Goal: Task Accomplishment & Management: Manage account settings

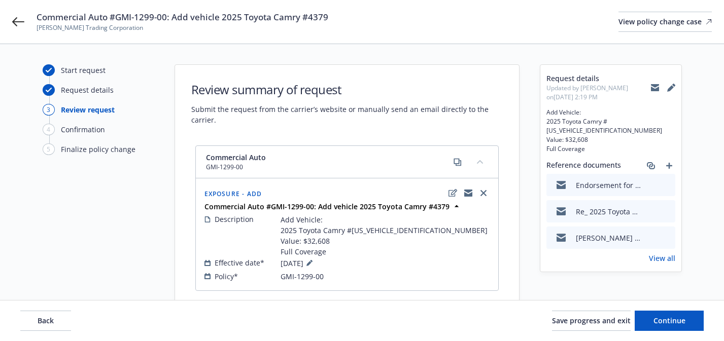
scroll to position [36, 0]
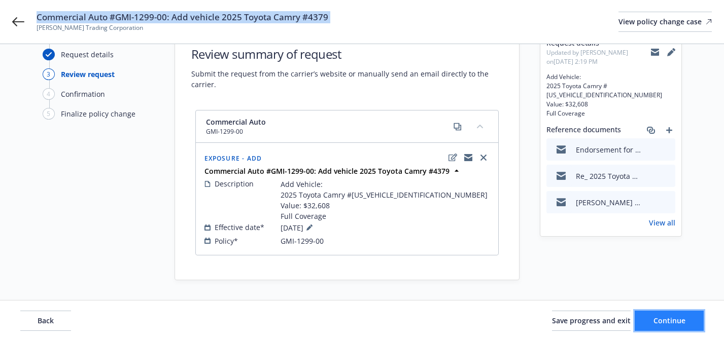
click at [655, 318] on span "Continue" at bounding box center [669, 321] width 32 height 10
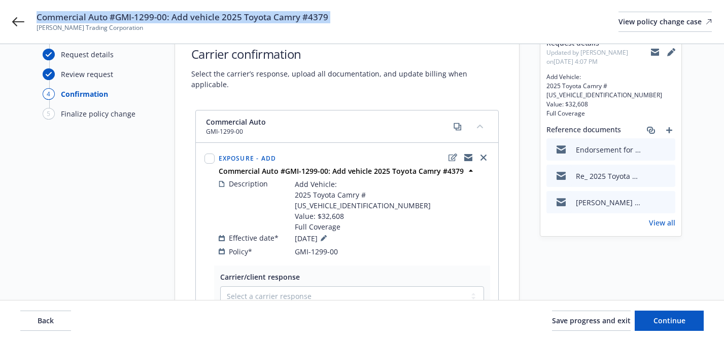
scroll to position [154, 0]
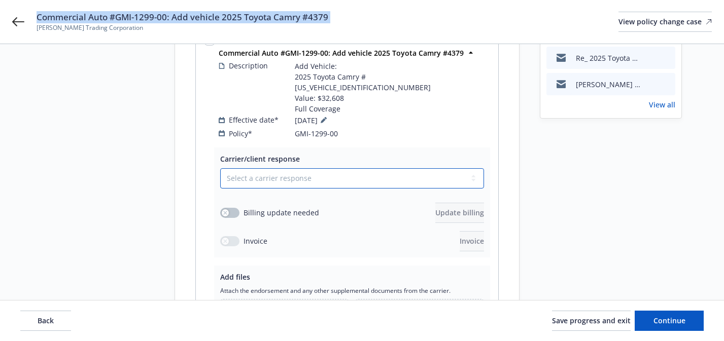
click at [416, 168] on select "Select a carrier response Accepted Accepted with revision No endorsement needed…" at bounding box center [352, 178] width 264 height 20
select select "ACCEPTED"
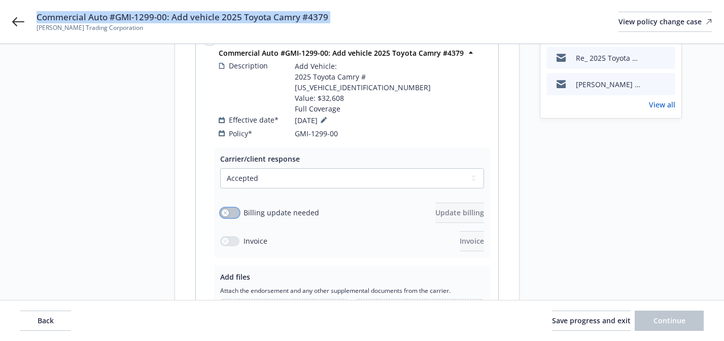
click at [227, 208] on button "button" at bounding box center [229, 213] width 19 height 10
click at [428, 180] on div "Select a carrier response Accepted Accepted with revision No endorsement needed…" at bounding box center [352, 209] width 264 height 83
click at [441, 203] on button "Update billing" at bounding box center [459, 213] width 49 height 20
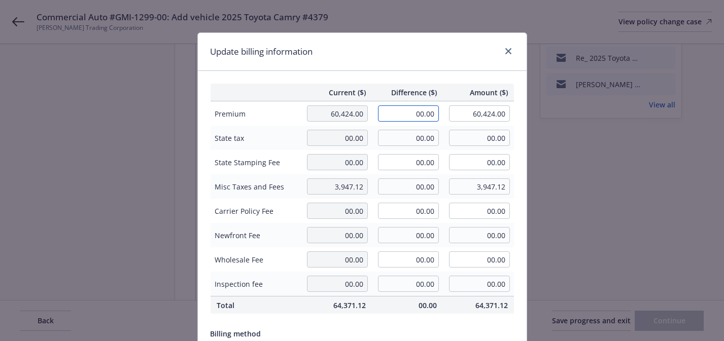
click at [422, 118] on input "00.00" at bounding box center [408, 114] width 61 height 16
paste input "$1,904"
type input "$1,904.00"
click at [405, 115] on input "$1,904.00" at bounding box center [408, 114] width 61 height 16
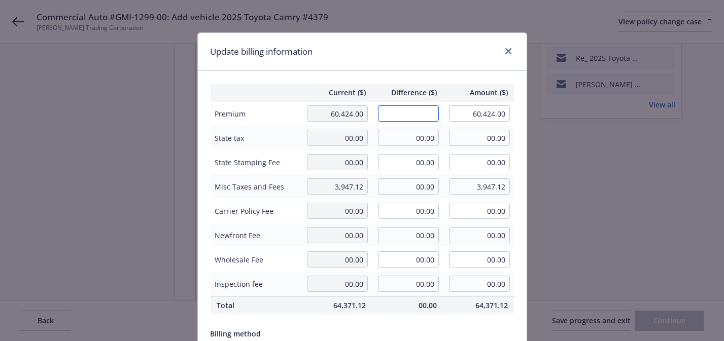
paste input "$1,904.00"
type input "1,904.00"
type input "62,328.00"
type input "190.4"
click at [467, 82] on div "Current ($) Difference ($) Amount ($) Premium 60,424.00 1,904.00 62,328.00 Stat…" at bounding box center [362, 246] width 329 height 350
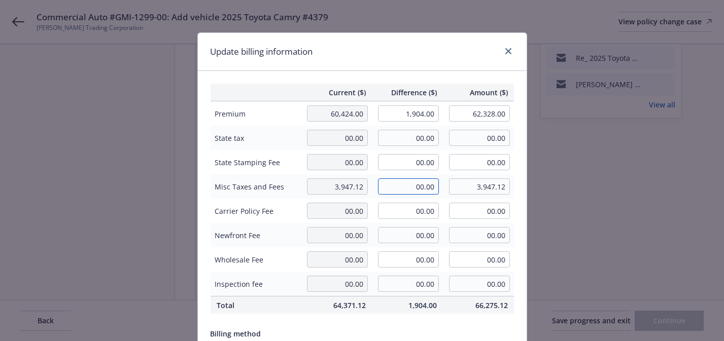
click at [413, 184] on input "00.00" at bounding box center [408, 187] width 61 height 16
paste input "1.76"
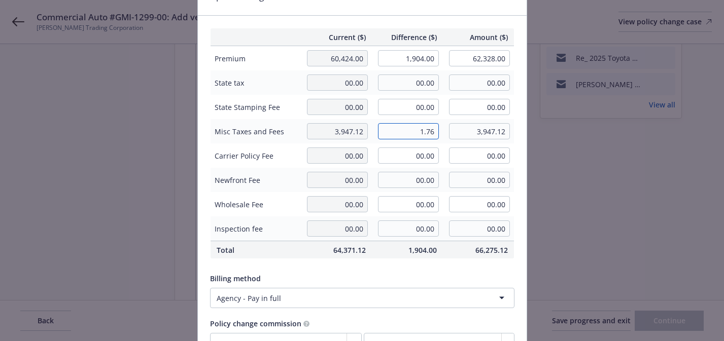
scroll to position [64, 0]
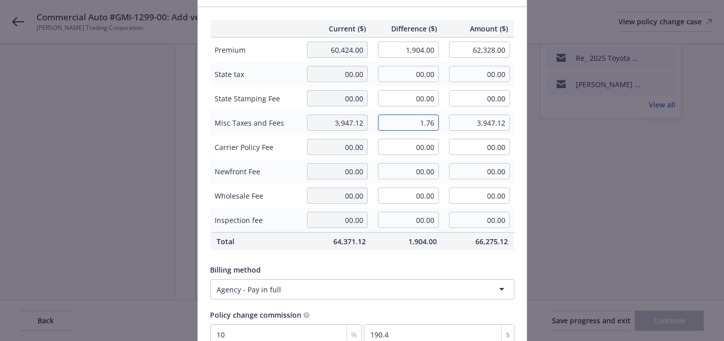
type input "1.76"
type input "3,948.88"
click at [434, 188] on html "Commercial Auto #GMI-1299-00: Add vehicle 2025 Toyota Camry #4379 Vinh Sanh Tra…" at bounding box center [362, 16] width 724 height 341
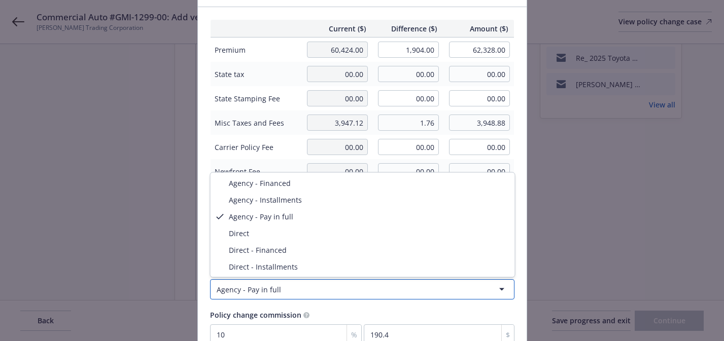
click at [435, 188] on html "Commercial Auto #GMI-1299-00: Add vehicle 2025 Toyota Camry #4379 Vinh Sanh Tra…" at bounding box center [362, 16] width 724 height 341
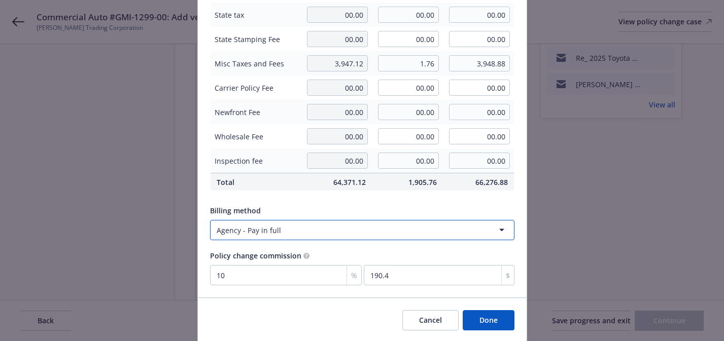
scroll to position [158, 0]
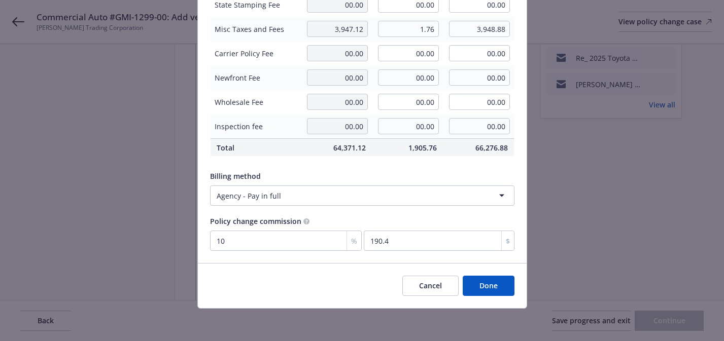
click at [493, 288] on button "Done" at bounding box center [489, 286] width 52 height 20
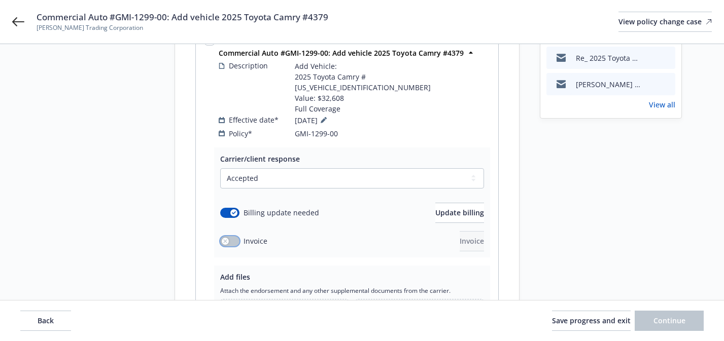
click at [235, 236] on button "button" at bounding box center [229, 241] width 19 height 10
click at [467, 231] on button "Invoice" at bounding box center [472, 241] width 24 height 20
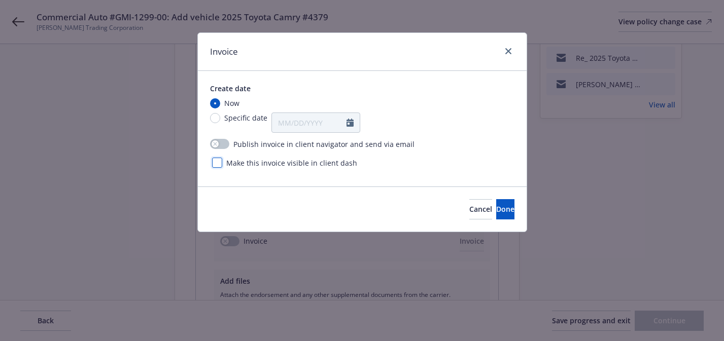
click at [216, 162] on div at bounding box center [217, 163] width 10 height 10
click at [219, 139] on div "Publish invoice in client navigator and send via email Make this invoice visibl…" at bounding box center [362, 154] width 304 height 42
click at [217, 147] on div "button" at bounding box center [215, 144] width 7 height 7
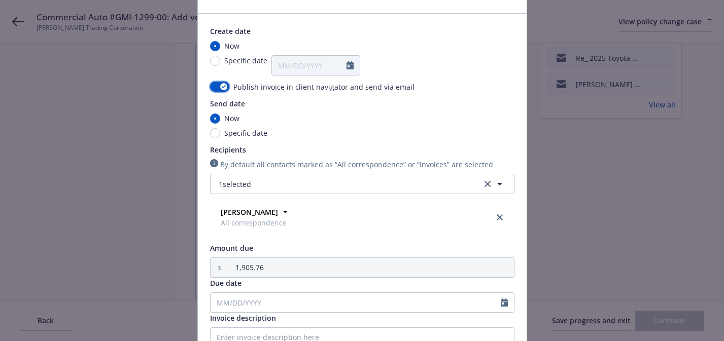
scroll to position [79, 0]
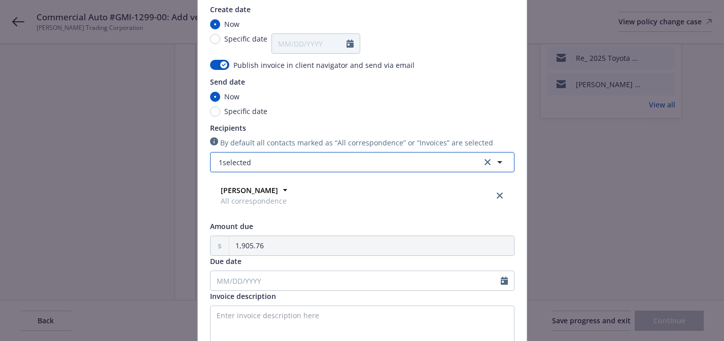
click at [264, 169] on button "1 selected" at bounding box center [362, 162] width 304 height 20
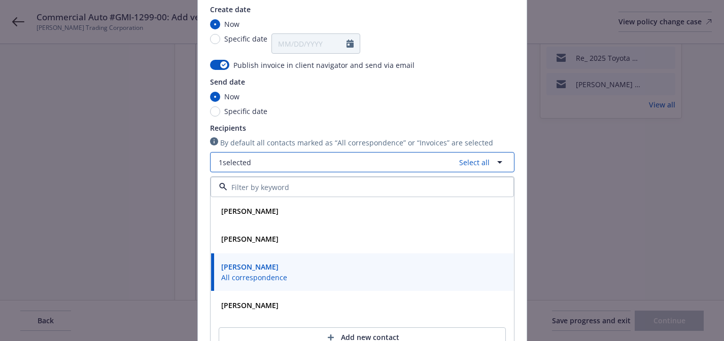
click at [264, 169] on button "1 selected Select all" at bounding box center [362, 162] width 304 height 20
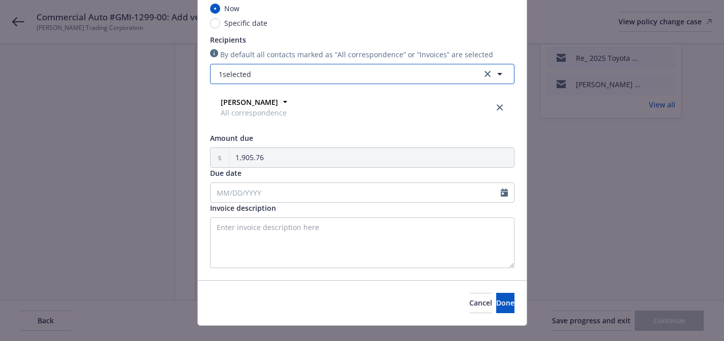
scroll to position [185, 0]
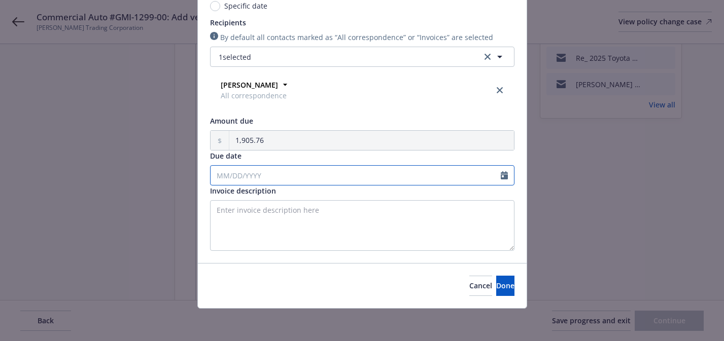
click at [328, 170] on input "Due date" at bounding box center [356, 175] width 290 height 19
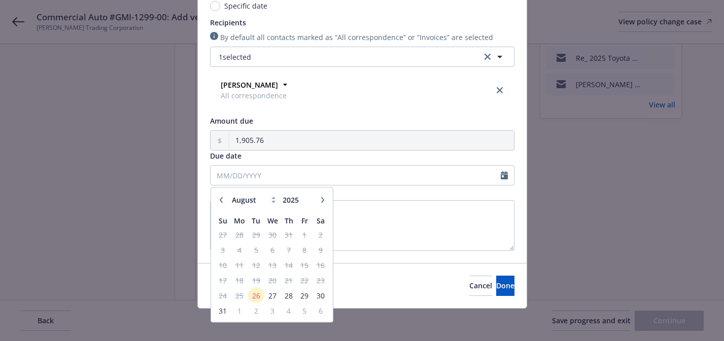
click at [322, 200] on icon "button" at bounding box center [322, 200] width 3 height 6
select select "9"
click at [238, 266] on span "15" at bounding box center [239, 265] width 15 height 13
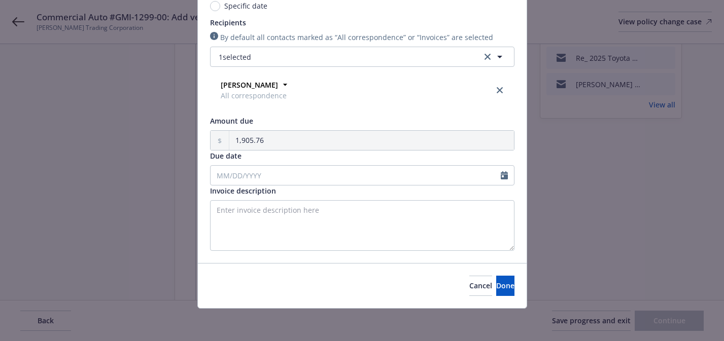
type input "09/15/2025"
click at [406, 230] on textarea "Invoice description" at bounding box center [362, 225] width 304 height 51
type textarea "P"
paste textarea "2025 TOYOTA CAMRY, VIN #4T1DAACK8SU194379"
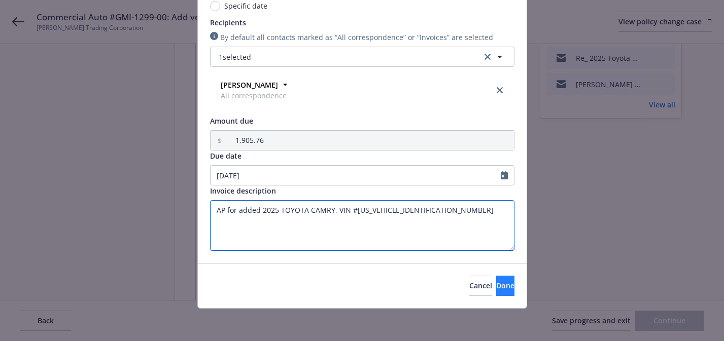
type textarea "AP for added 2025 TOYOTA CAMRY, VIN #[US_VEHICLE_IDENTIFICATION_NUMBER]"
click at [496, 291] on button "Done" at bounding box center [505, 286] width 18 height 20
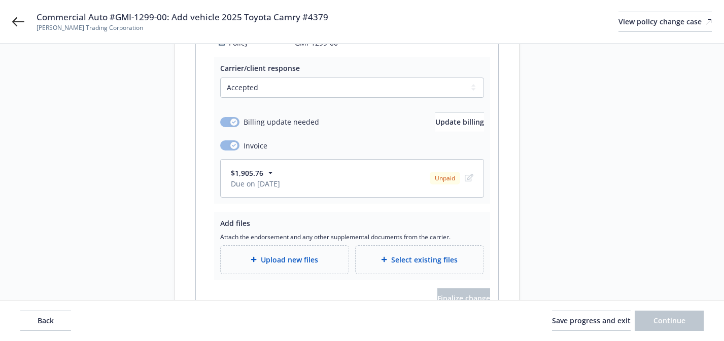
scroll to position [285, 0]
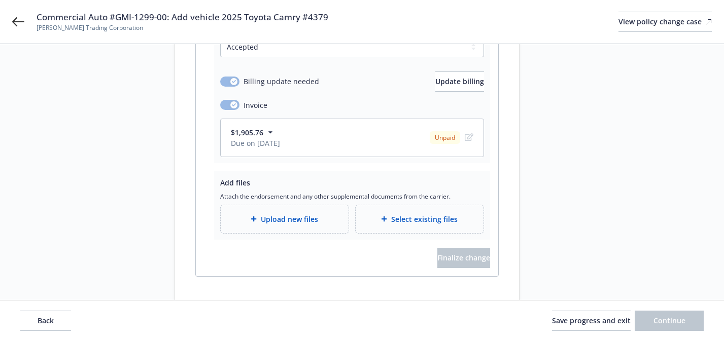
click at [322, 205] on div "Upload new files" at bounding box center [285, 219] width 128 height 28
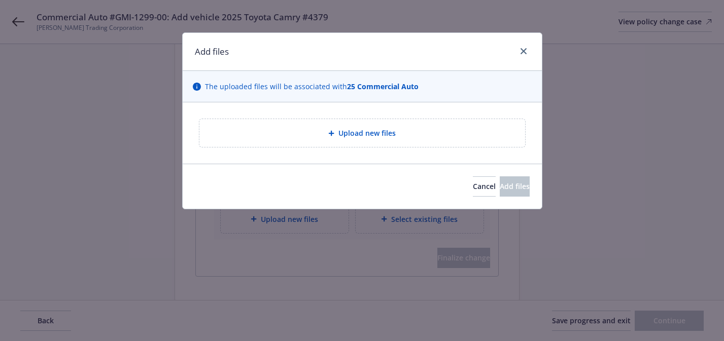
click at [334, 139] on div "Upload new files" at bounding box center [362, 133] width 326 height 28
type textarea "x"
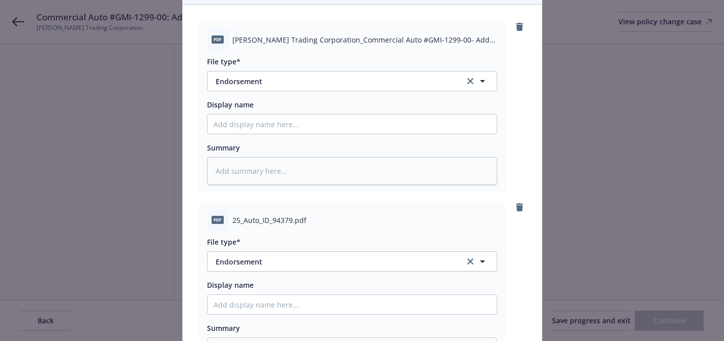
scroll to position [259, 0]
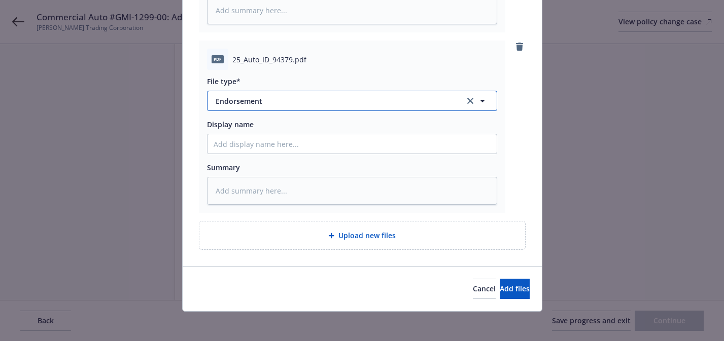
click at [280, 107] on button "Endorsement" at bounding box center [352, 101] width 290 height 20
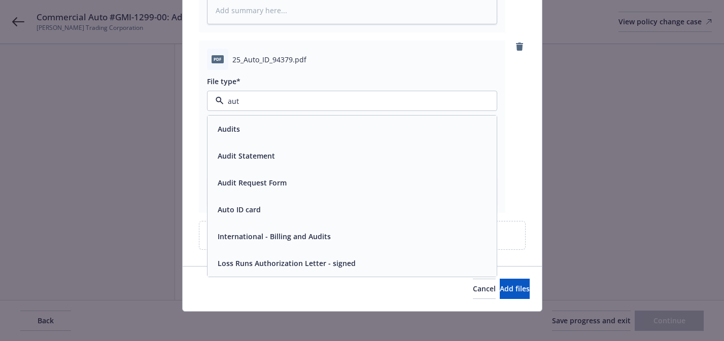
type input "auto"
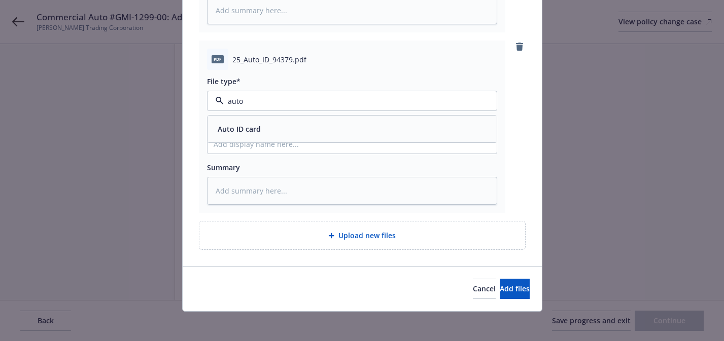
click at [292, 131] on div "Auto ID card" at bounding box center [352, 129] width 277 height 15
click at [500, 280] on button "Add files" at bounding box center [515, 289] width 30 height 20
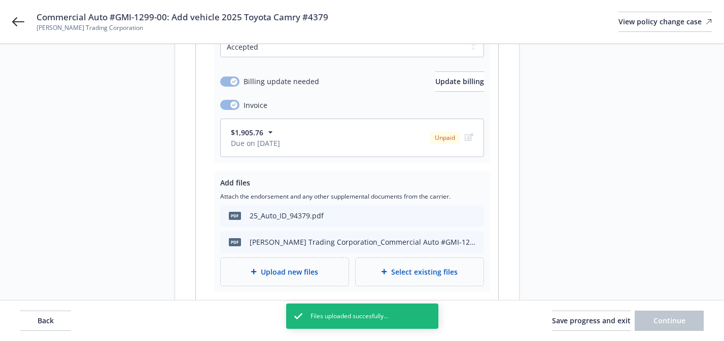
click at [327, 258] on div "Upload new files" at bounding box center [285, 272] width 128 height 28
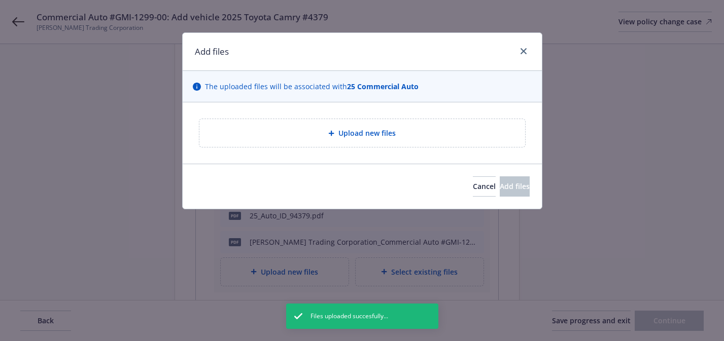
click at [349, 124] on div "Upload new files" at bounding box center [362, 133] width 326 height 28
type textarea "x"
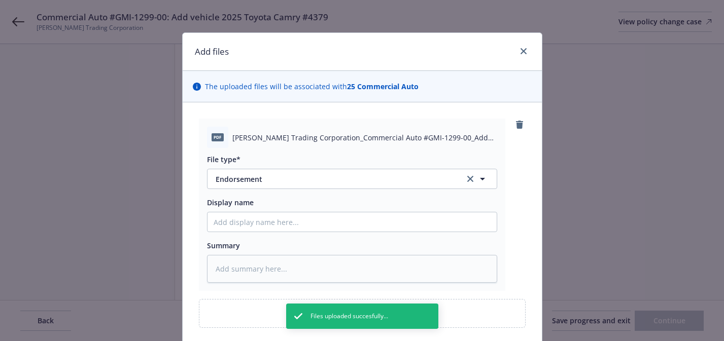
click at [341, 166] on div "File type* Endorsement Endorsement" at bounding box center [352, 171] width 290 height 35
click at [341, 176] on span "Endorsement" at bounding box center [333, 179] width 235 height 11
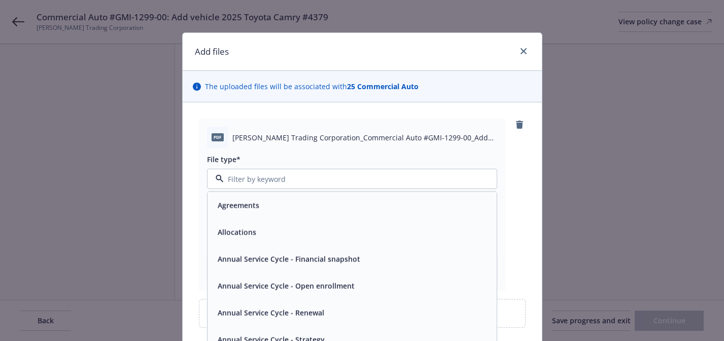
type textarea "x"
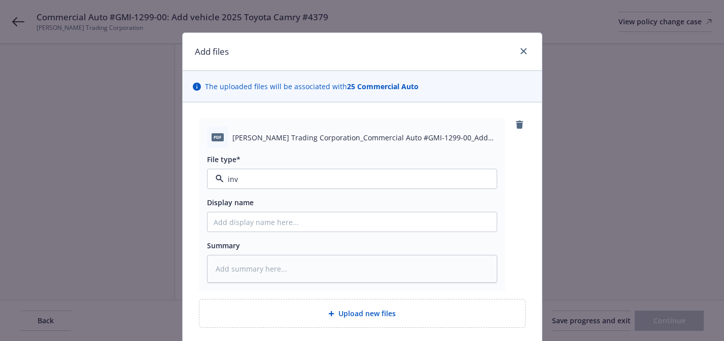
type input "invo"
click at [351, 224] on div "Invoice - Third Party" at bounding box center [352, 234] width 289 height 27
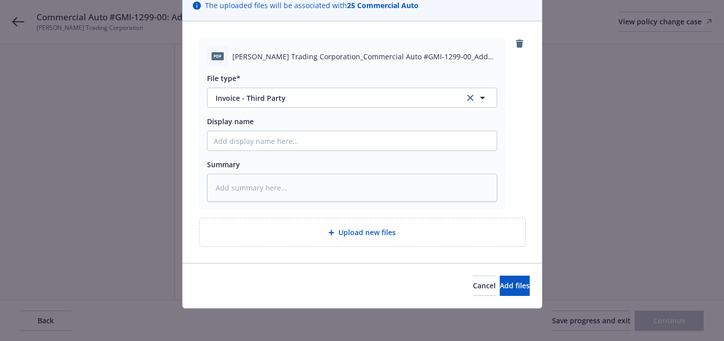
click at [507, 302] on div "Cancel Add files" at bounding box center [362, 285] width 359 height 45
click at [504, 293] on button "Add files" at bounding box center [515, 286] width 30 height 20
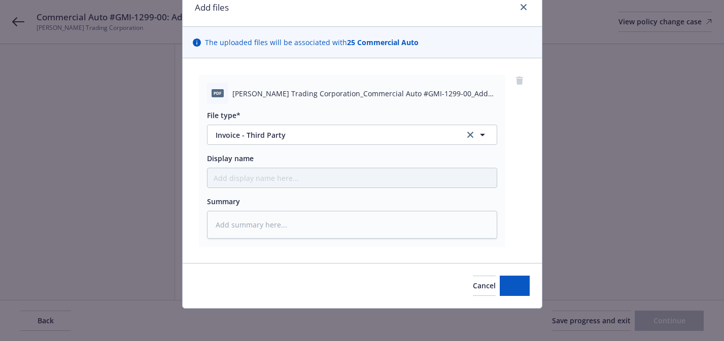
scroll to position [44, 0]
type textarea "x"
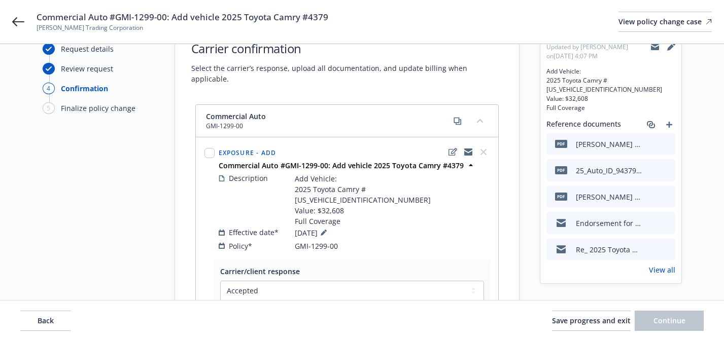
scroll to position [0, 0]
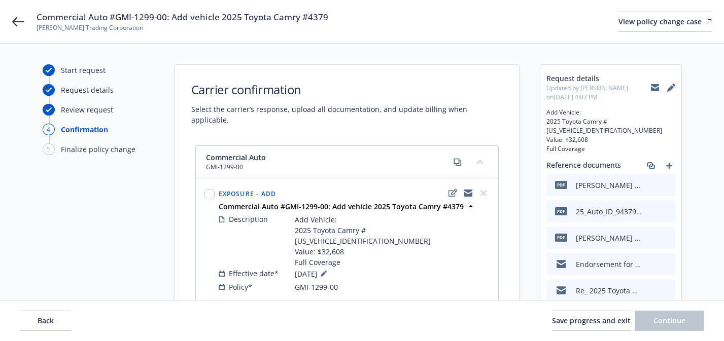
click at [653, 88] on icon at bounding box center [655, 88] width 8 height 5
drag, startPoint x: 166, startPoint y: 17, endPoint x: 117, endPoint y: 15, distance: 49.3
click at [117, 15] on span "Commercial Auto #GMI-1299-00: Add vehicle 2025 Toyota Camry #4379" at bounding box center [183, 17] width 292 height 12
copy span "GMI-1299-00"
drag, startPoint x: 19, startPoint y: 19, endPoint x: 212, endPoint y: 1, distance: 193.7
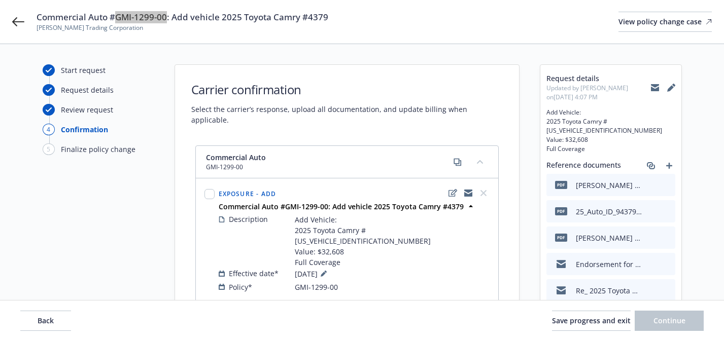
click at [0, 0] on div "Commercial Auto #GMI-1299-00: Add vehicle 2025 Toyota Camry #4379 Vinh Sanh Tra…" at bounding box center [362, 22] width 724 height 44
copy span "GMI-1299-00"
click at [322, 12] on span "Commercial Auto #GMI-1299-00: Add vehicle 2025 Toyota Camry #4379" at bounding box center [183, 17] width 292 height 12
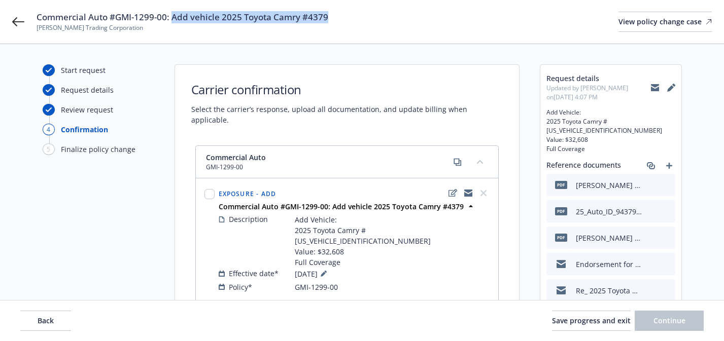
drag, startPoint x: 333, startPoint y: 16, endPoint x: 174, endPoint y: 22, distance: 158.9
click at [174, 22] on div "Commercial Auto #GMI-1299-00: Add vehicle 2025 Toyota Camry #4379 Vinh Sanh Tra…" at bounding box center [374, 21] width 675 height 21
copy span "Add vehicle 2025 Toyota Camry #4379"
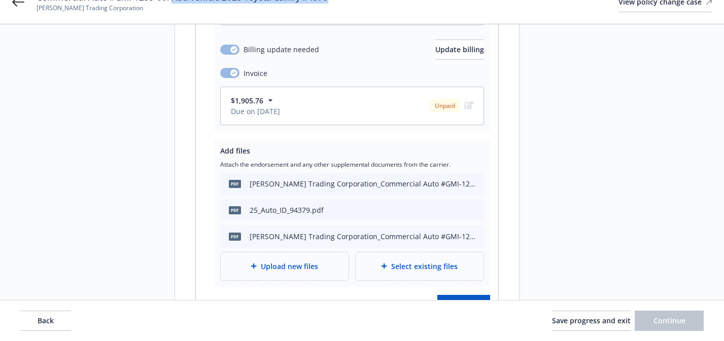
scroll to position [335, 0]
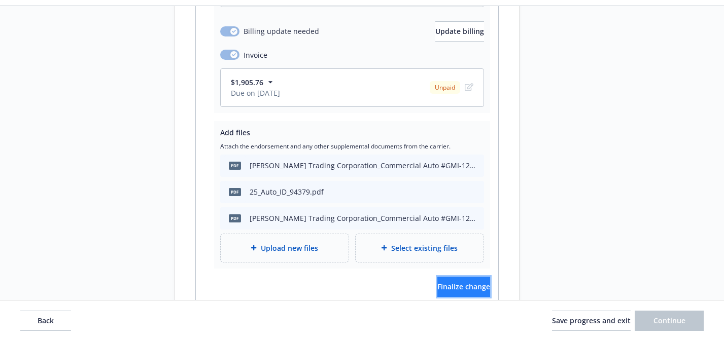
click at [463, 282] on span "Finalize change" at bounding box center [463, 287] width 53 height 10
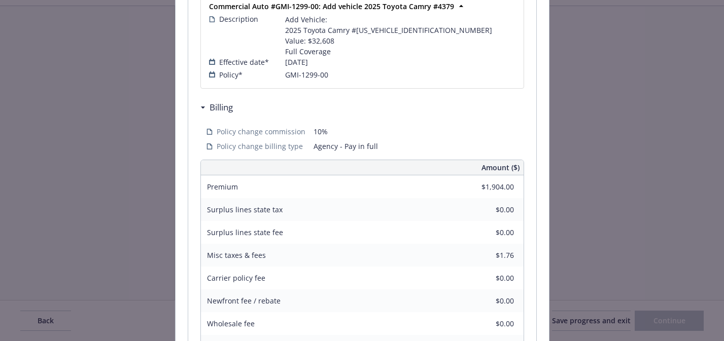
scroll to position [337, 0]
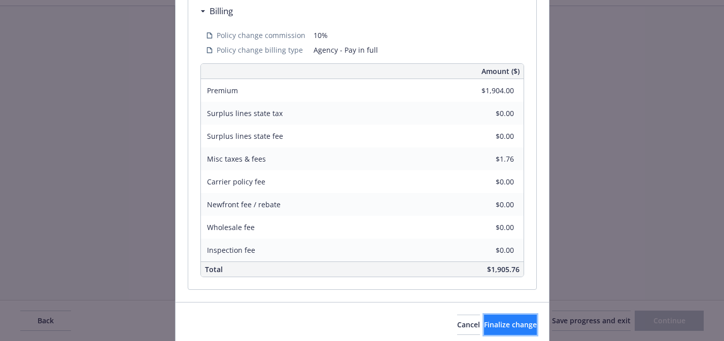
click at [491, 331] on button "Finalize change" at bounding box center [510, 325] width 53 height 20
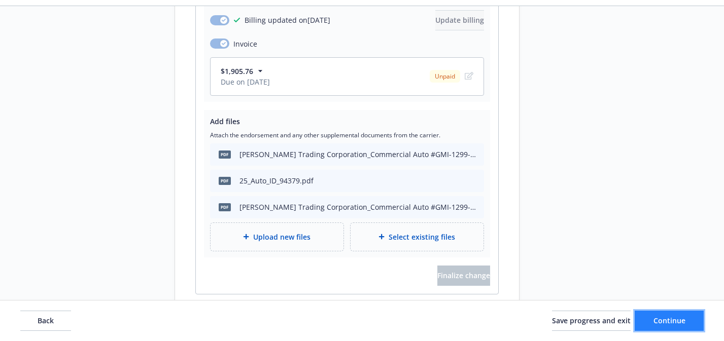
click at [675, 319] on span "Continue" at bounding box center [669, 321] width 32 height 10
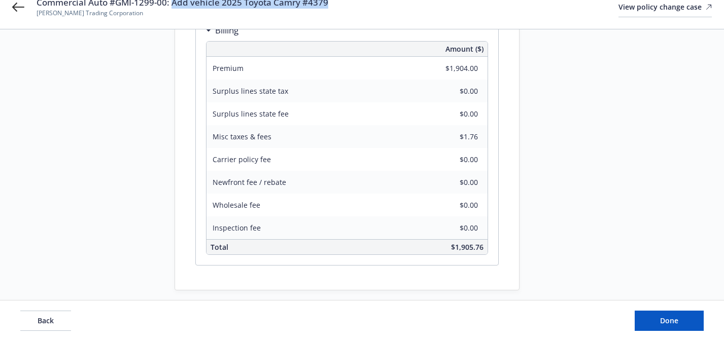
scroll to position [188, 0]
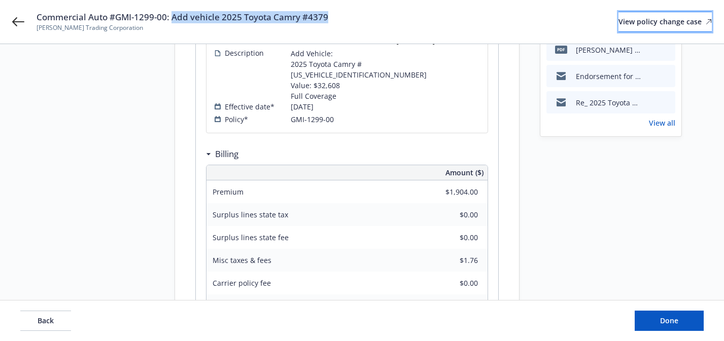
click at [640, 22] on div "View policy change case" at bounding box center [664, 21] width 93 height 19
click at [673, 314] on button "Done" at bounding box center [669, 321] width 69 height 20
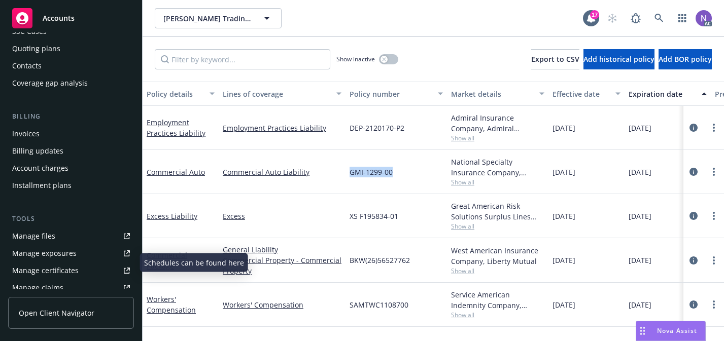
scroll to position [81, 0]
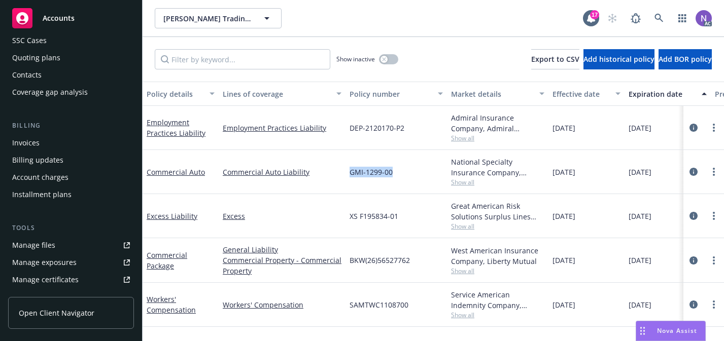
click at [84, 141] on div "Invoices" at bounding box center [71, 143] width 118 height 16
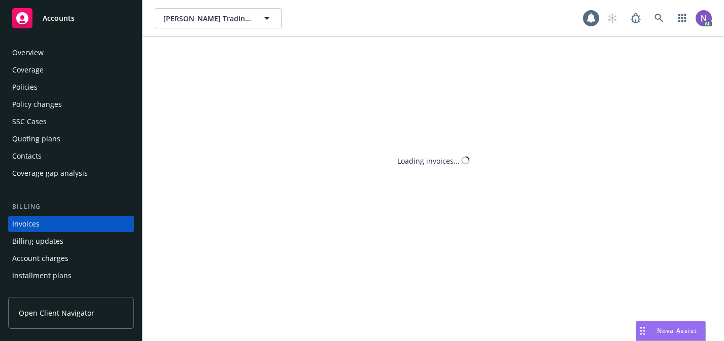
scroll to position [37, 0]
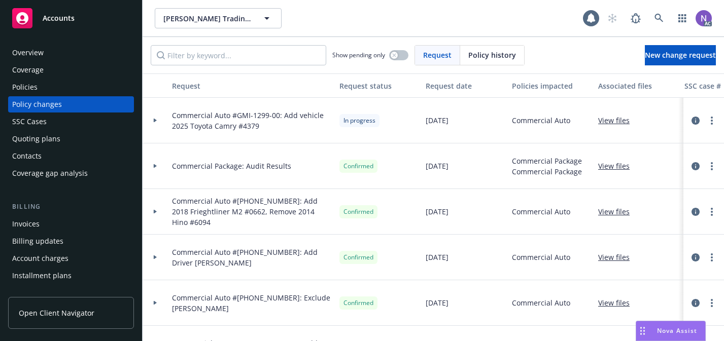
click at [77, 86] on div "Policies" at bounding box center [71, 87] width 118 height 16
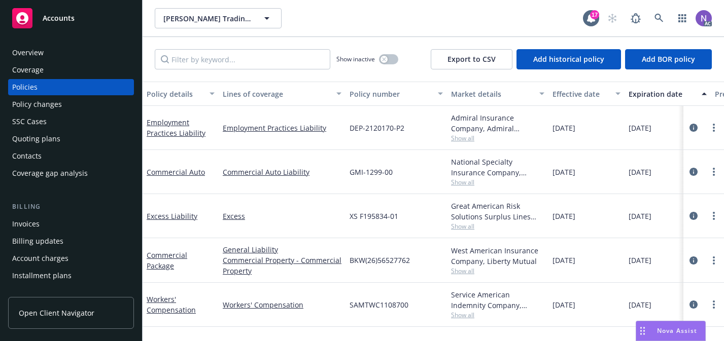
click at [476, 183] on span "Show all" at bounding box center [497, 182] width 93 height 9
click at [58, 218] on div "Invoices" at bounding box center [71, 224] width 118 height 16
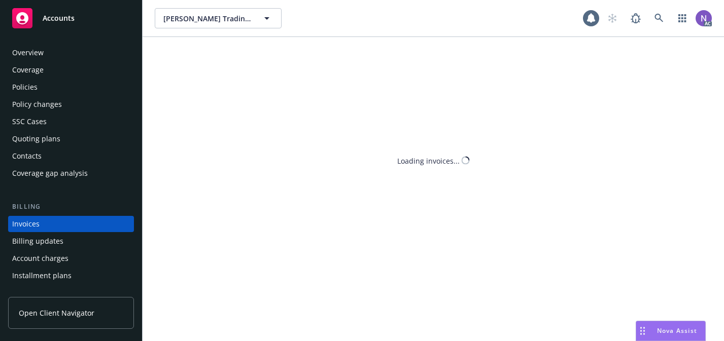
scroll to position [37, 0]
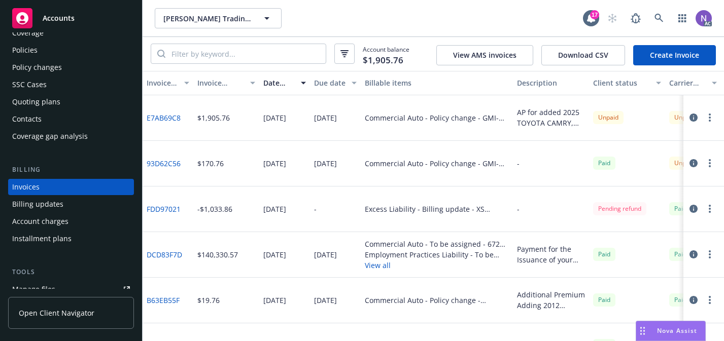
click at [164, 114] on link "E7AB69C8" at bounding box center [164, 118] width 34 height 11
click at [693, 117] on icon "button" at bounding box center [693, 118] width 8 height 8
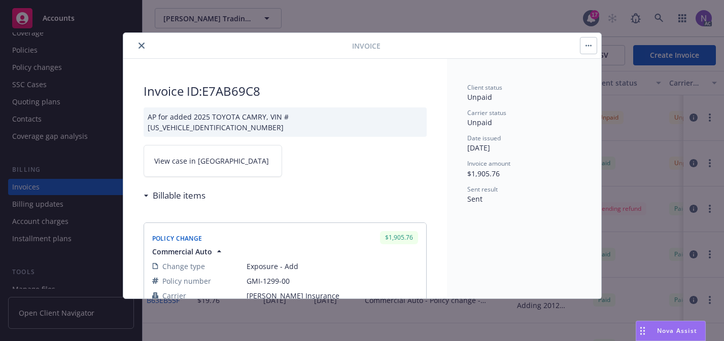
click at [243, 145] on link "View case in SSC" at bounding box center [213, 161] width 139 height 32
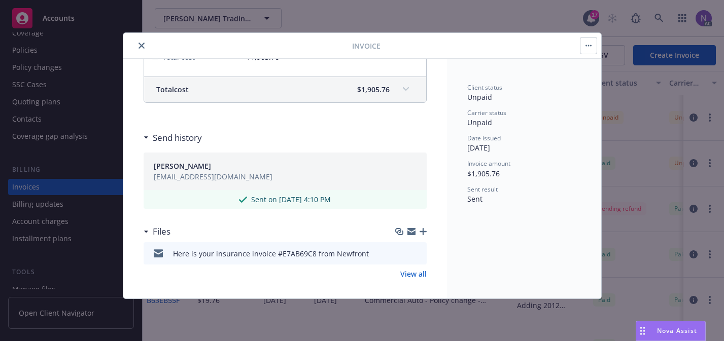
click at [425, 228] on icon "button" at bounding box center [423, 231] width 7 height 7
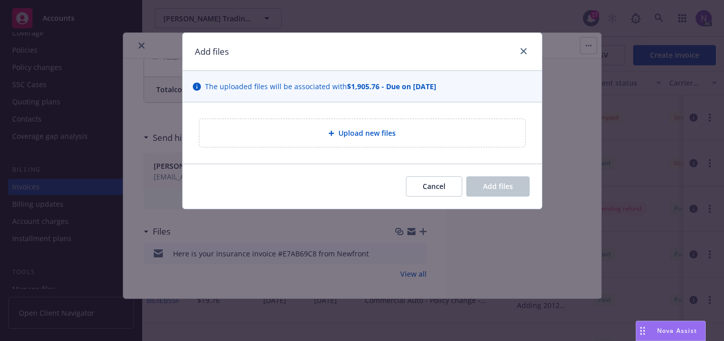
click at [378, 137] on span "Upload new files" at bounding box center [366, 133] width 57 height 11
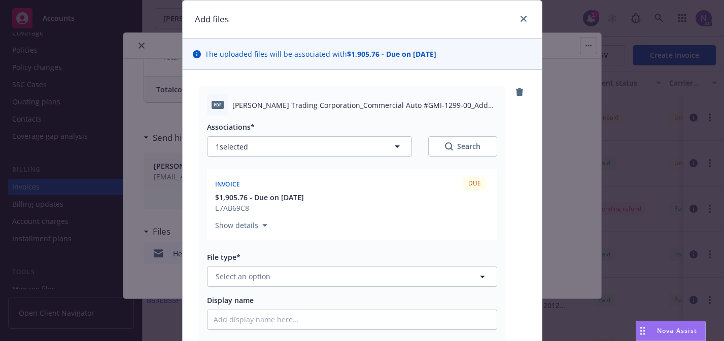
scroll to position [97, 0]
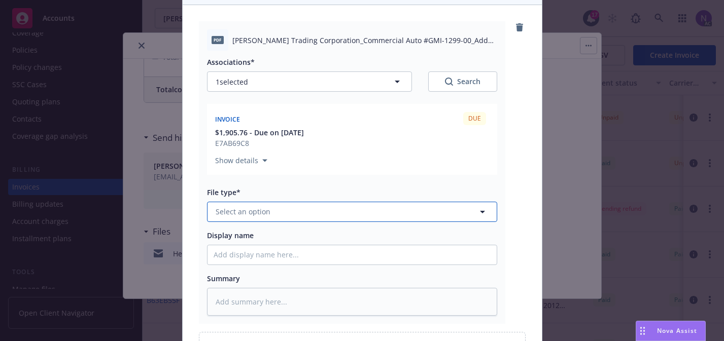
click at [247, 209] on span "Select an option" at bounding box center [243, 211] width 55 height 11
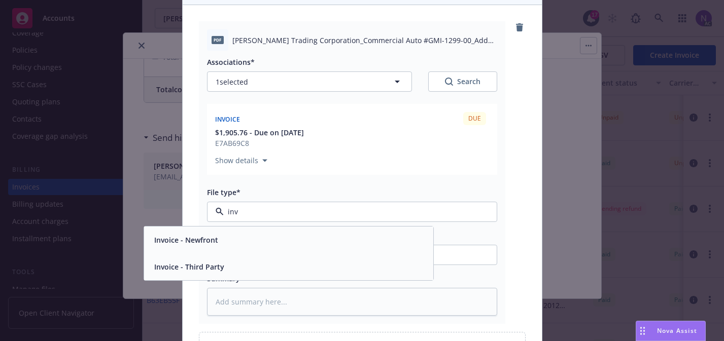
type input "invo"
click at [254, 258] on div "Invoice - Third Party" at bounding box center [288, 267] width 289 height 27
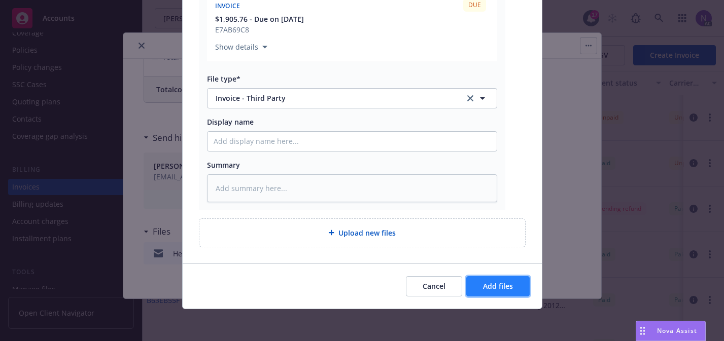
click at [482, 286] on button "Add files" at bounding box center [497, 286] width 63 height 20
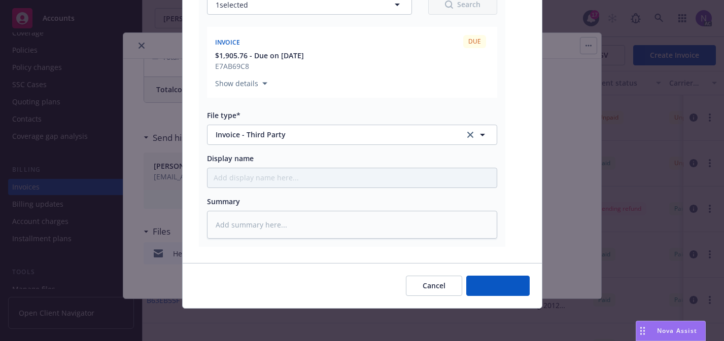
scroll to position [174, 0]
type textarea "x"
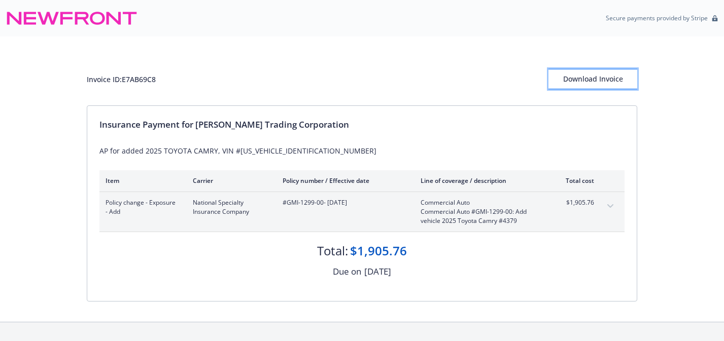
click at [596, 74] on div "Download Invoice" at bounding box center [592, 79] width 89 height 19
